Goal: Check status: Check status

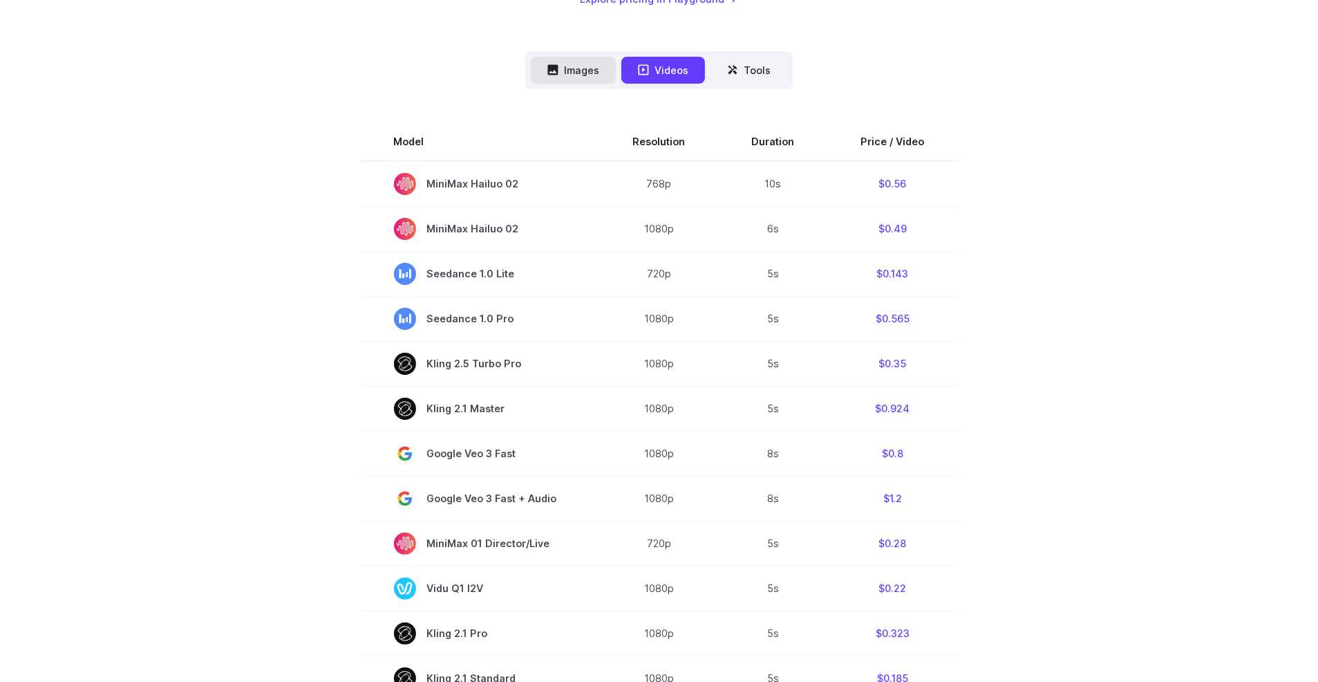
click at [574, 69] on button "Images" at bounding box center [573, 70] width 85 height 27
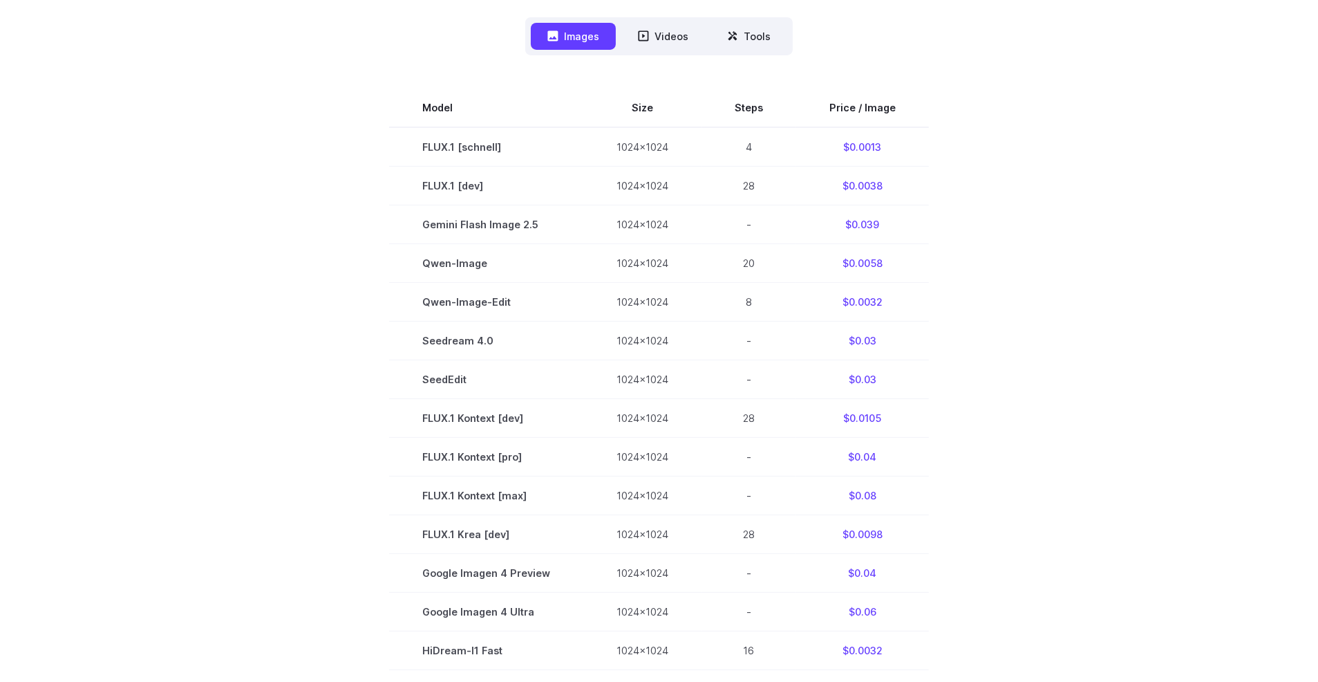
scroll to position [346, 0]
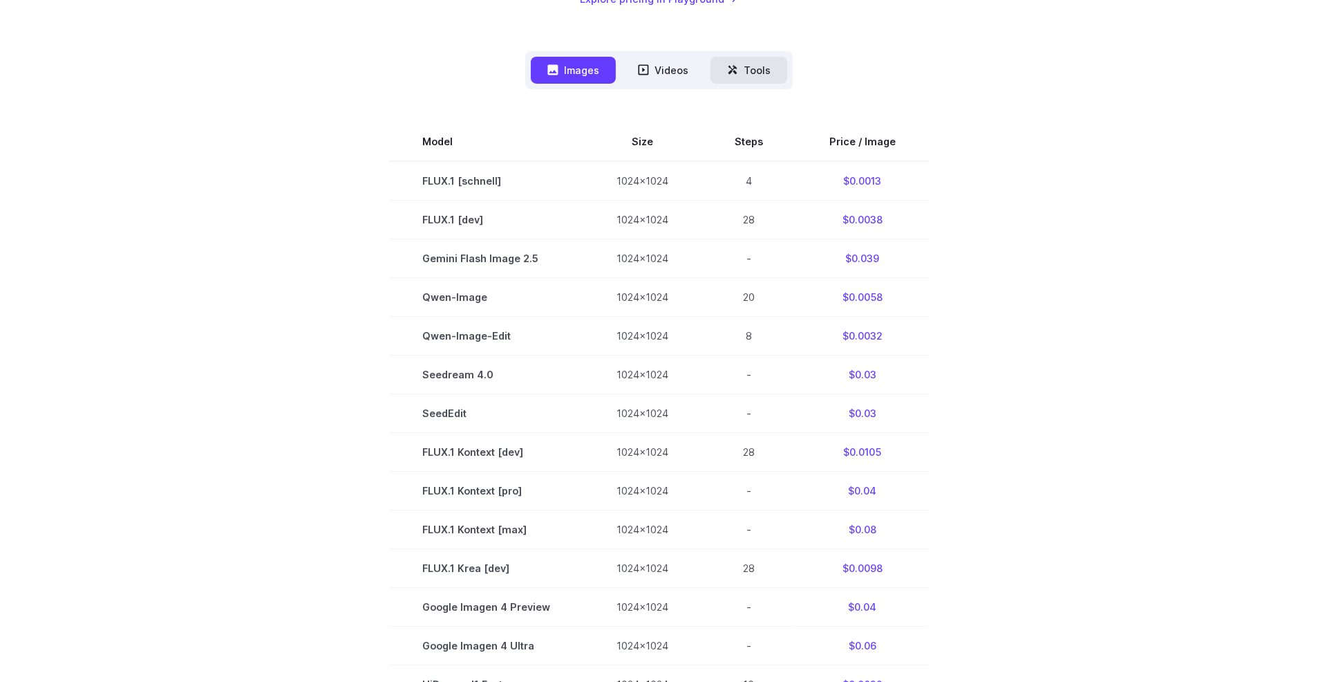
click at [744, 71] on button "Tools" at bounding box center [749, 70] width 77 height 27
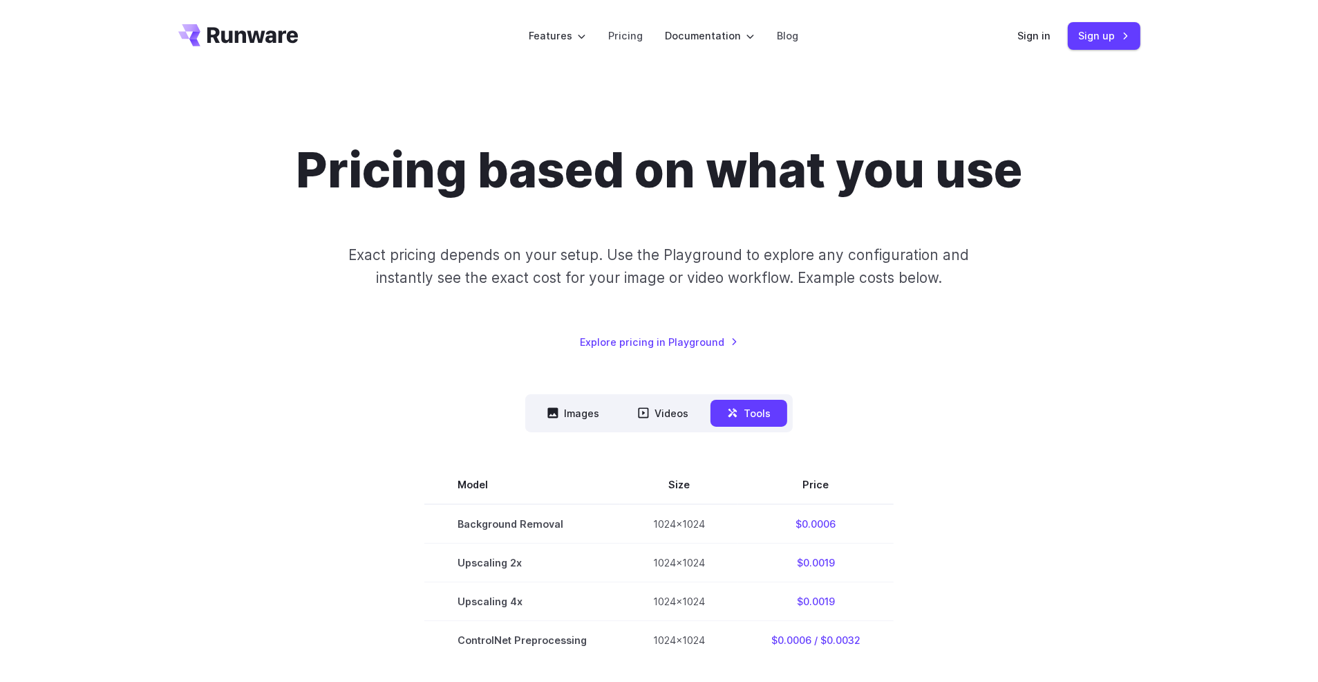
scroll to position [0, 0]
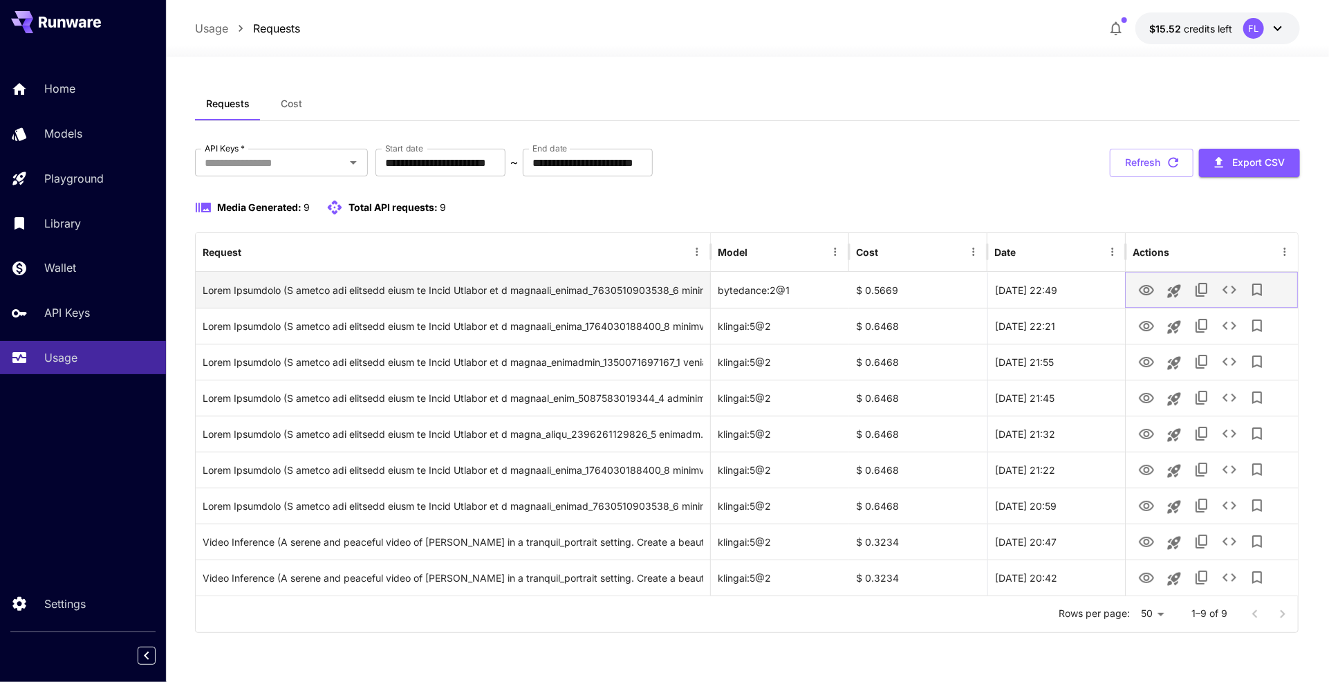
click at [1144, 289] on icon "View" at bounding box center [1146, 290] width 15 height 10
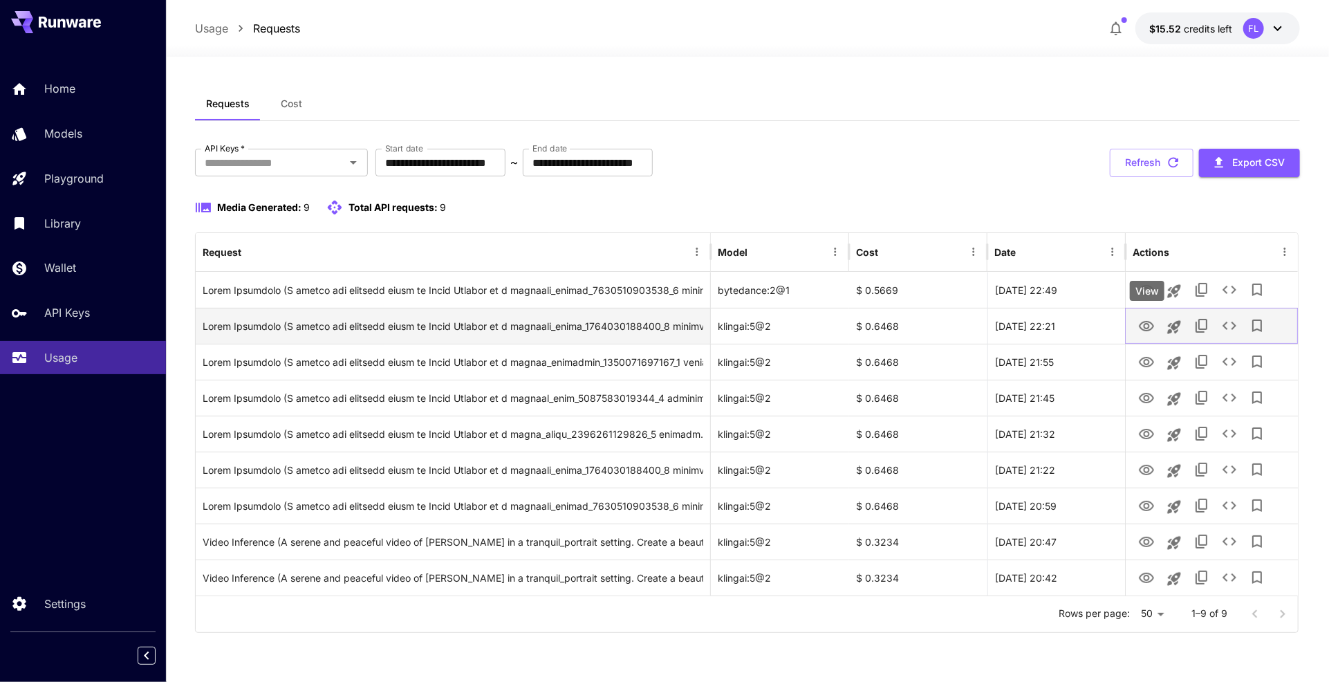
click at [1147, 324] on icon "View" at bounding box center [1146, 326] width 15 height 10
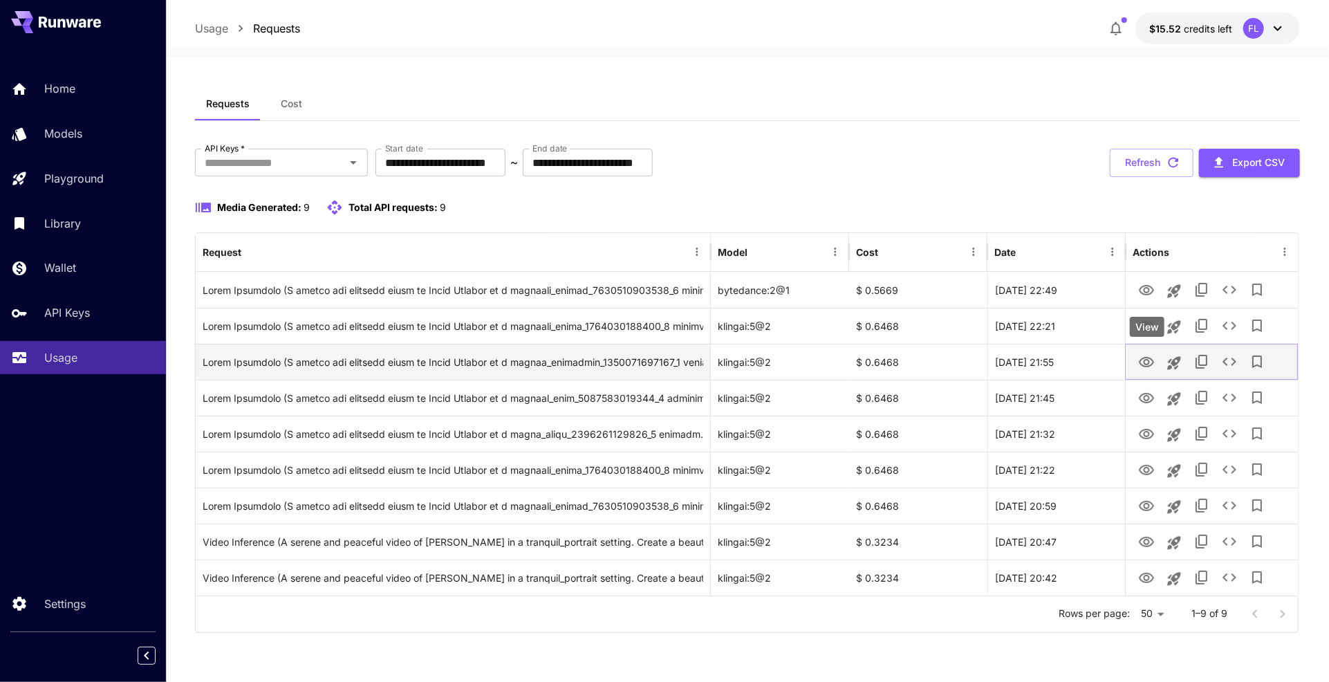
click at [1147, 357] on icon "View" at bounding box center [1146, 362] width 15 height 10
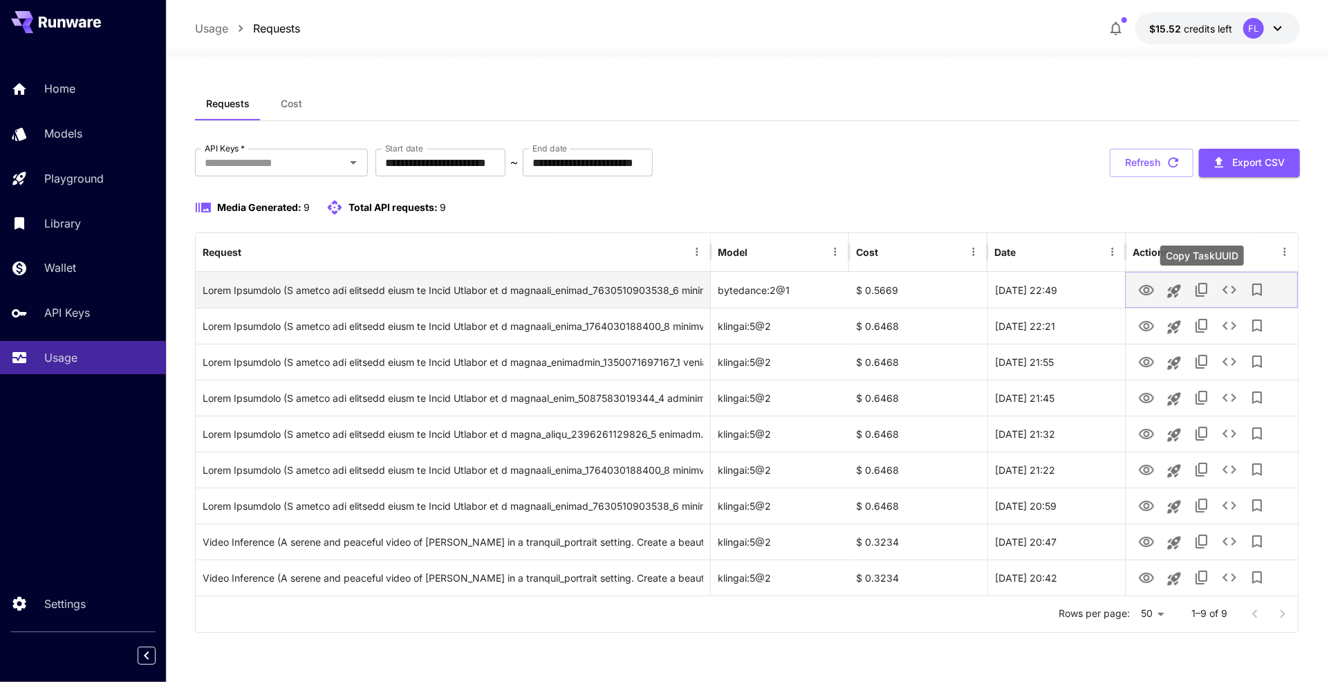
click at [1203, 294] on icon "Copy TaskUUID" at bounding box center [1201, 290] width 12 height 14
click at [1192, 291] on button "Copy TaskUUID" at bounding box center [1202, 290] width 28 height 28
